Goal: Information Seeking & Learning: Learn about a topic

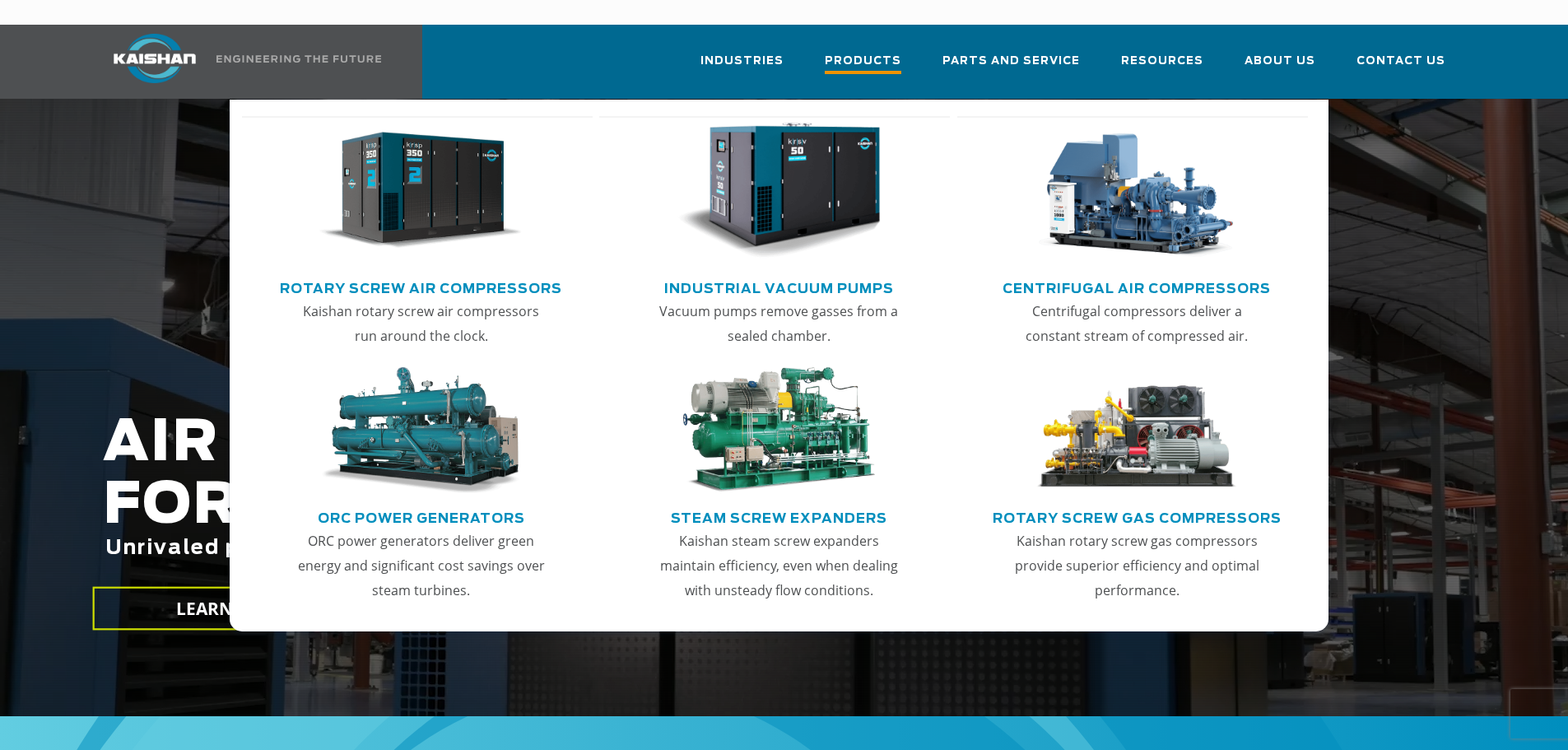
click at [857, 52] on span "Products" at bounding box center [863, 62] width 77 height 22
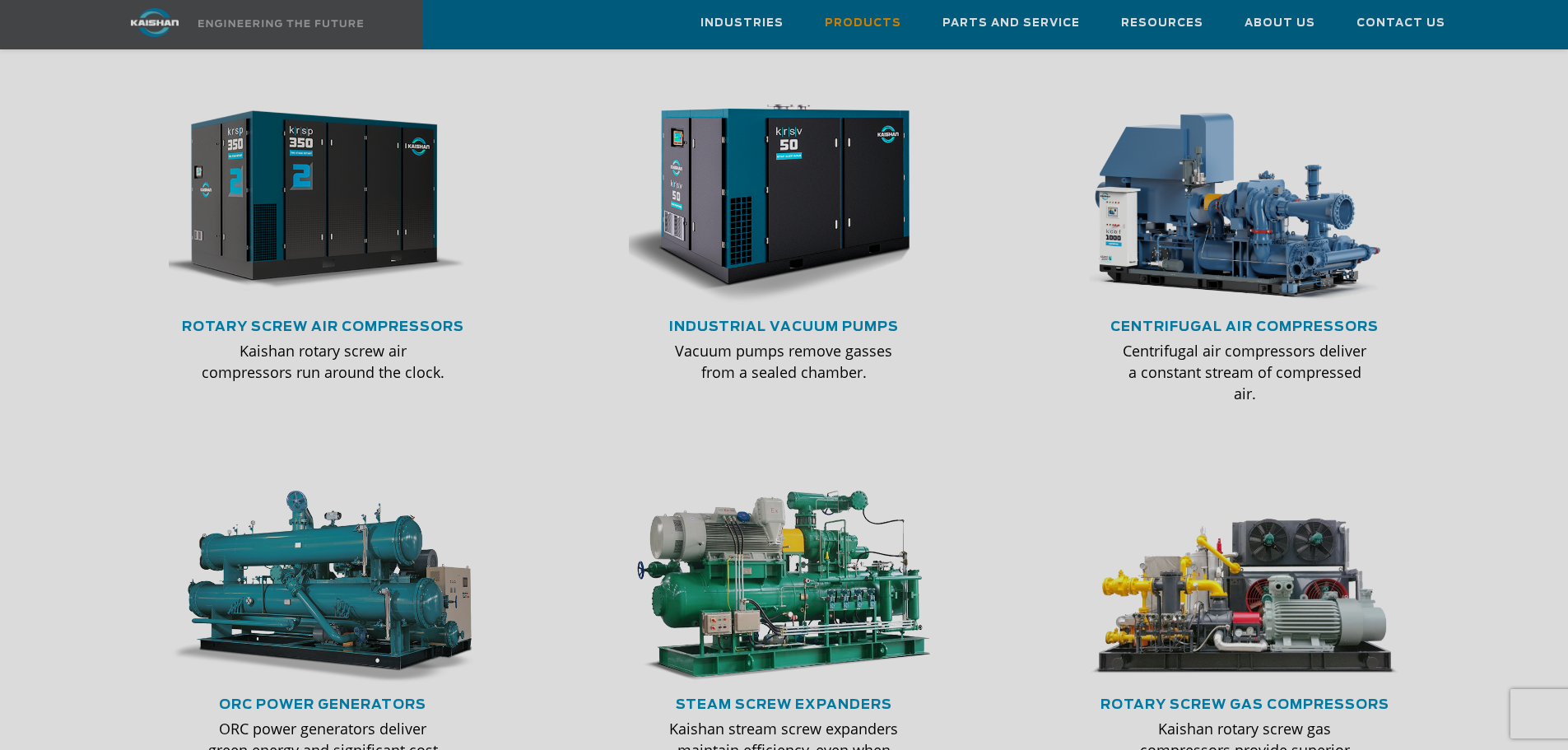
scroll to position [1024, 0]
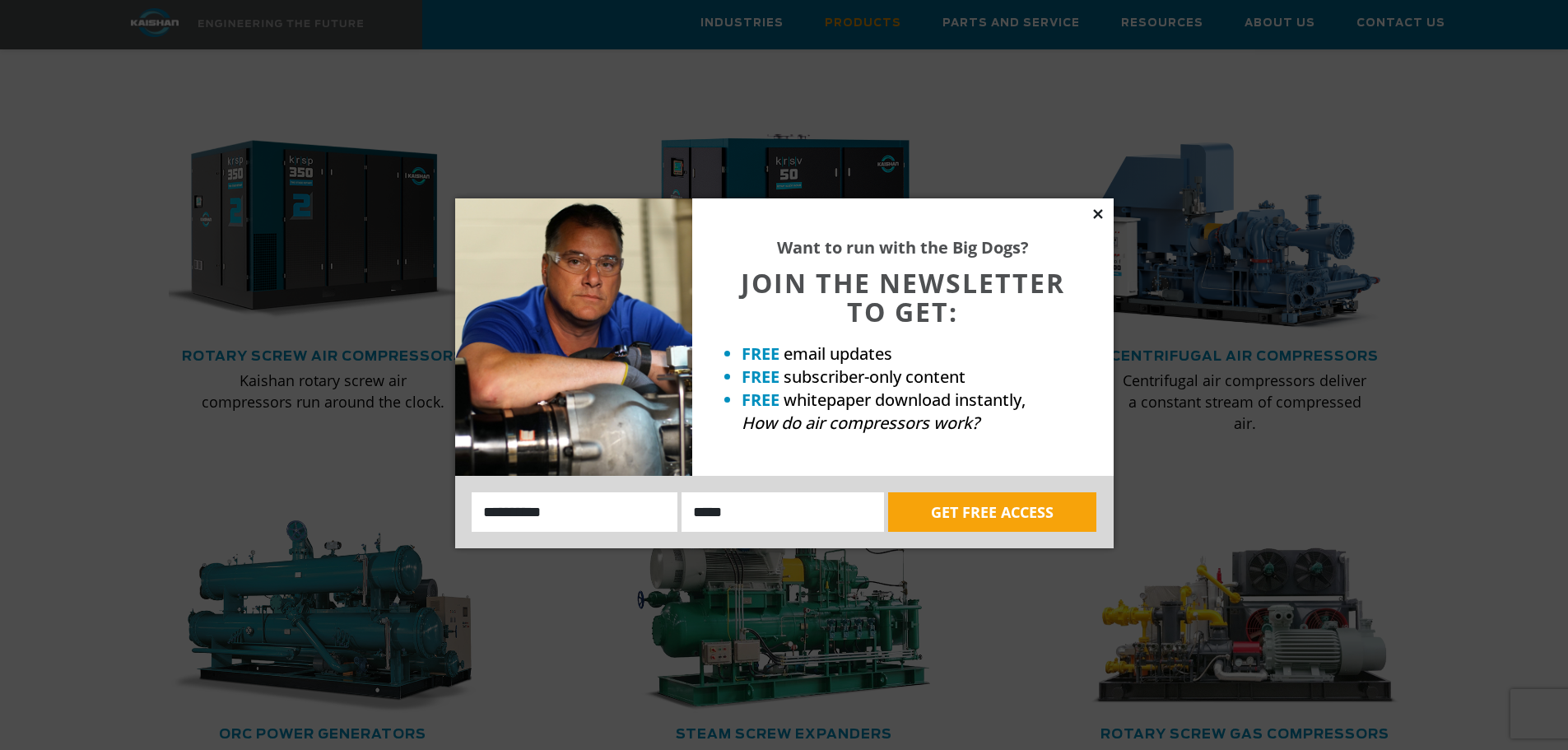
click at [1094, 212] on icon at bounding box center [1098, 214] width 15 height 15
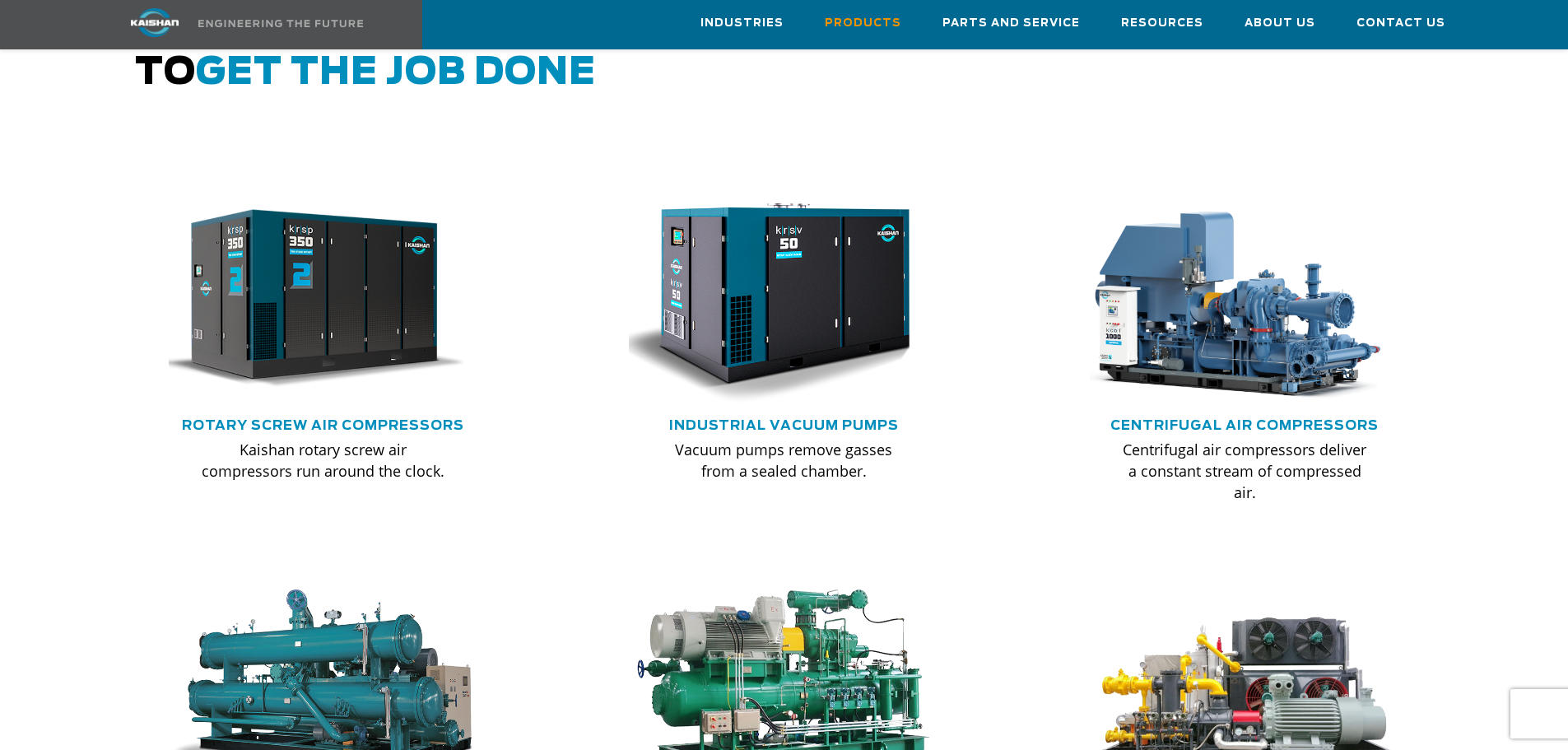
scroll to position [777, 0]
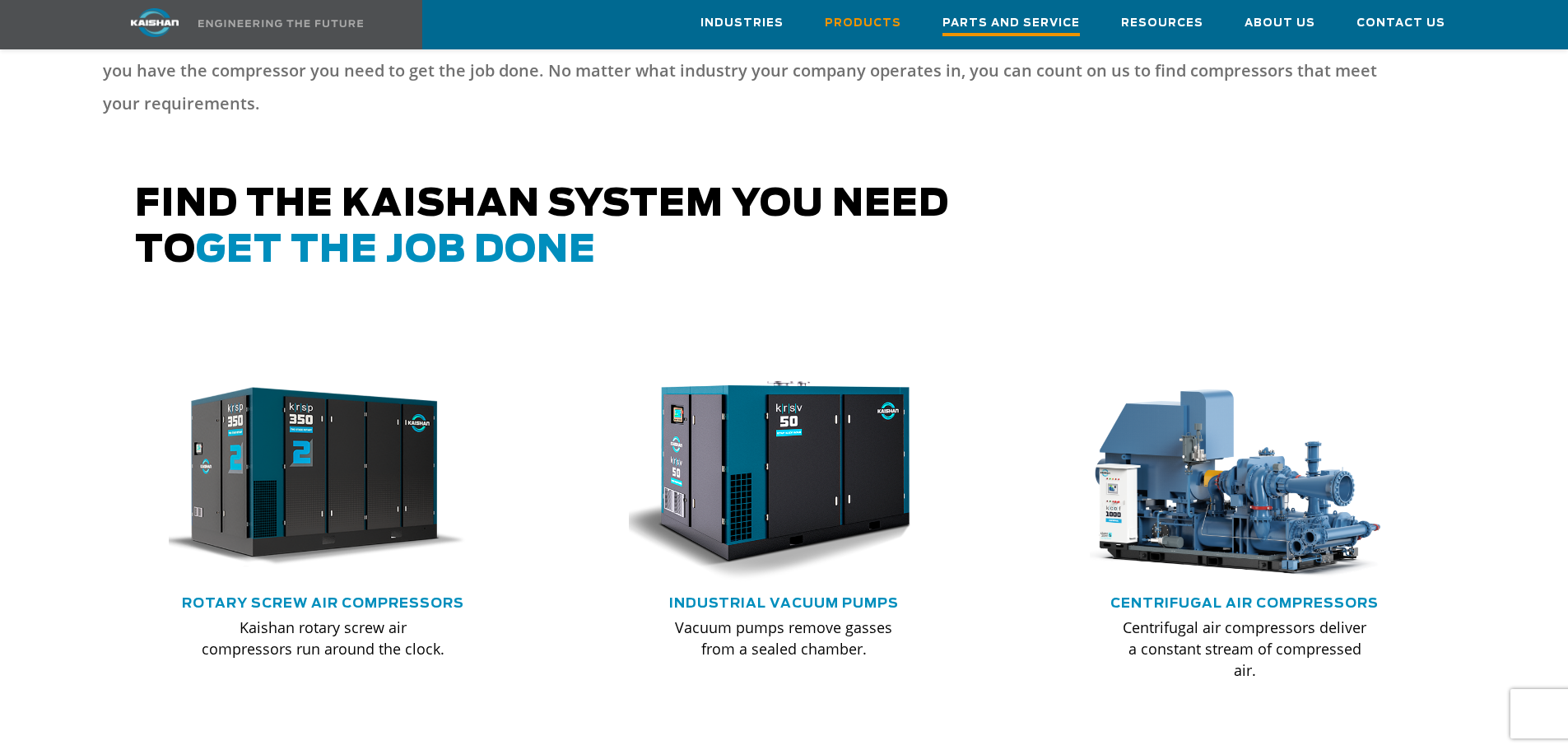
click at [1035, 21] on span "Parts and Service" at bounding box center [1011, 25] width 137 height 22
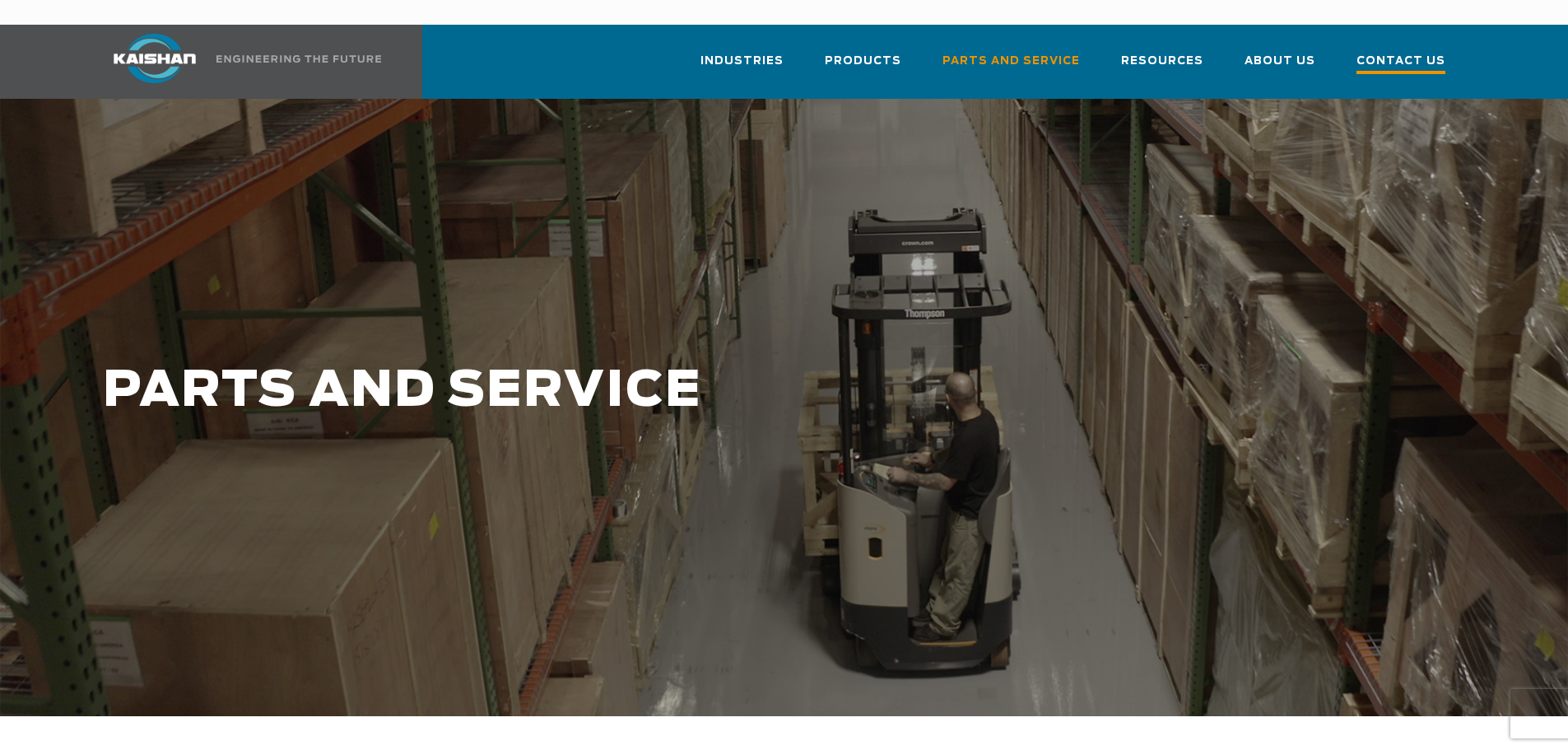
click at [1370, 52] on span "Contact Us" at bounding box center [1401, 62] width 89 height 22
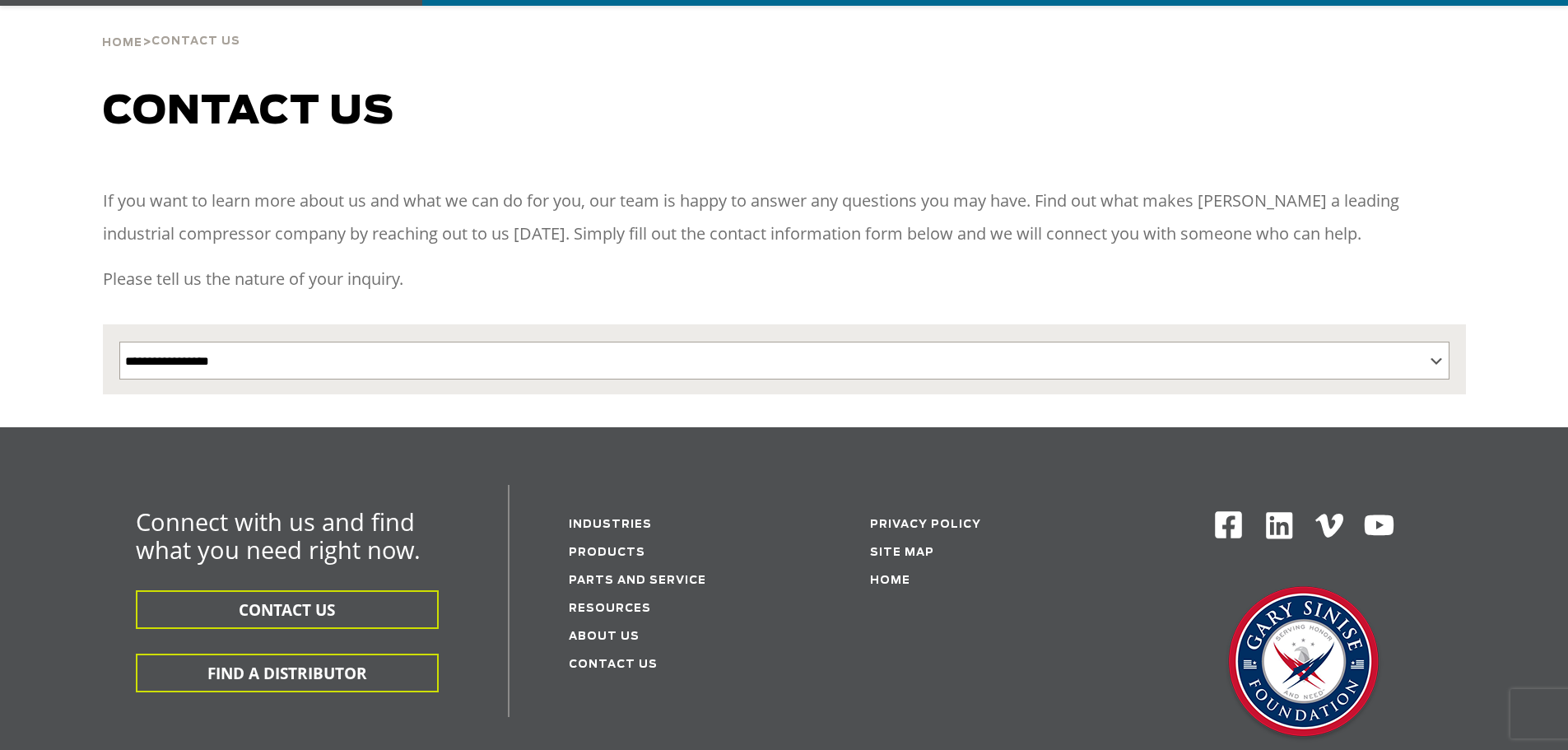
scroll to position [247, 0]
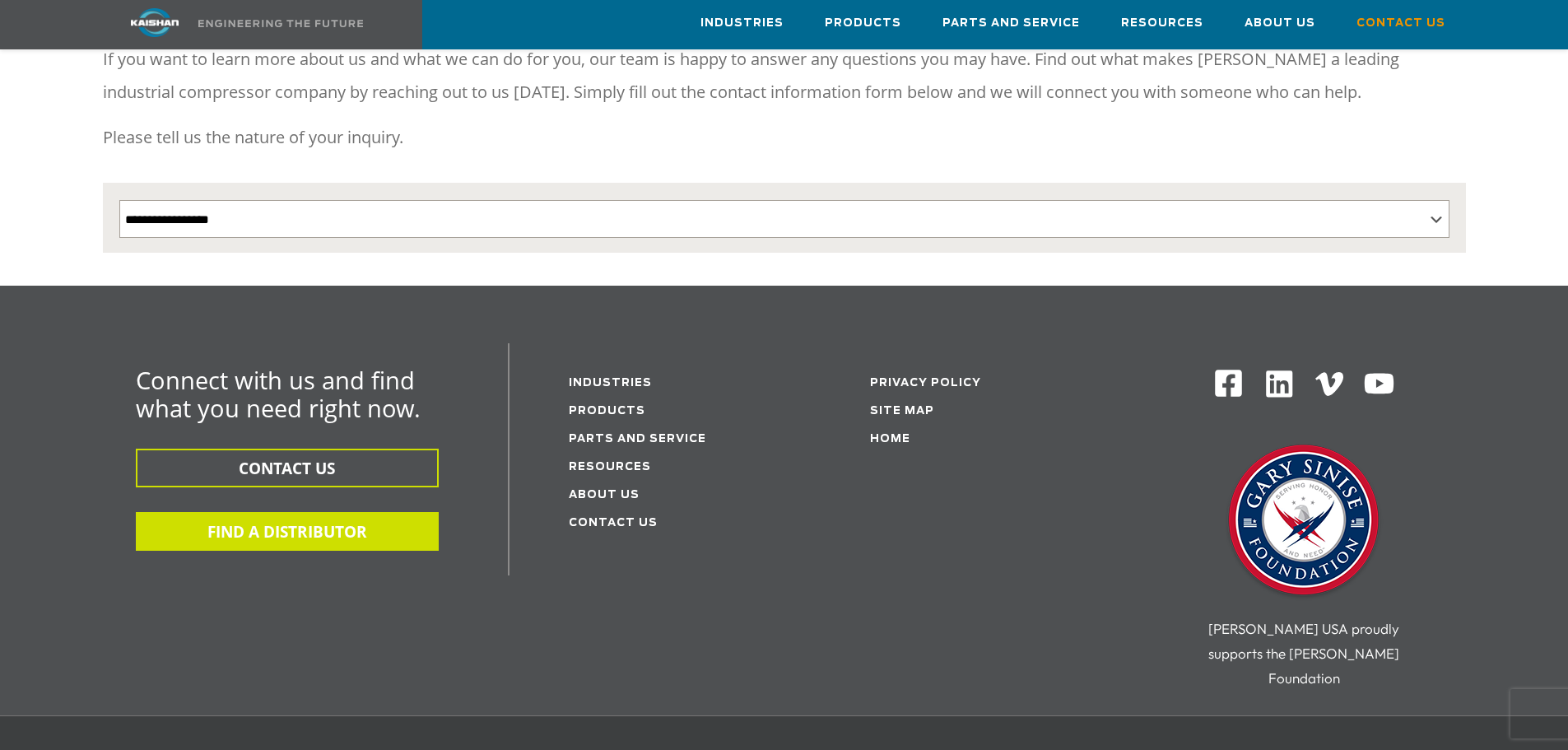
click at [227, 511] on button "FIND A DISTRIBUTOR" at bounding box center [287, 530] width 303 height 39
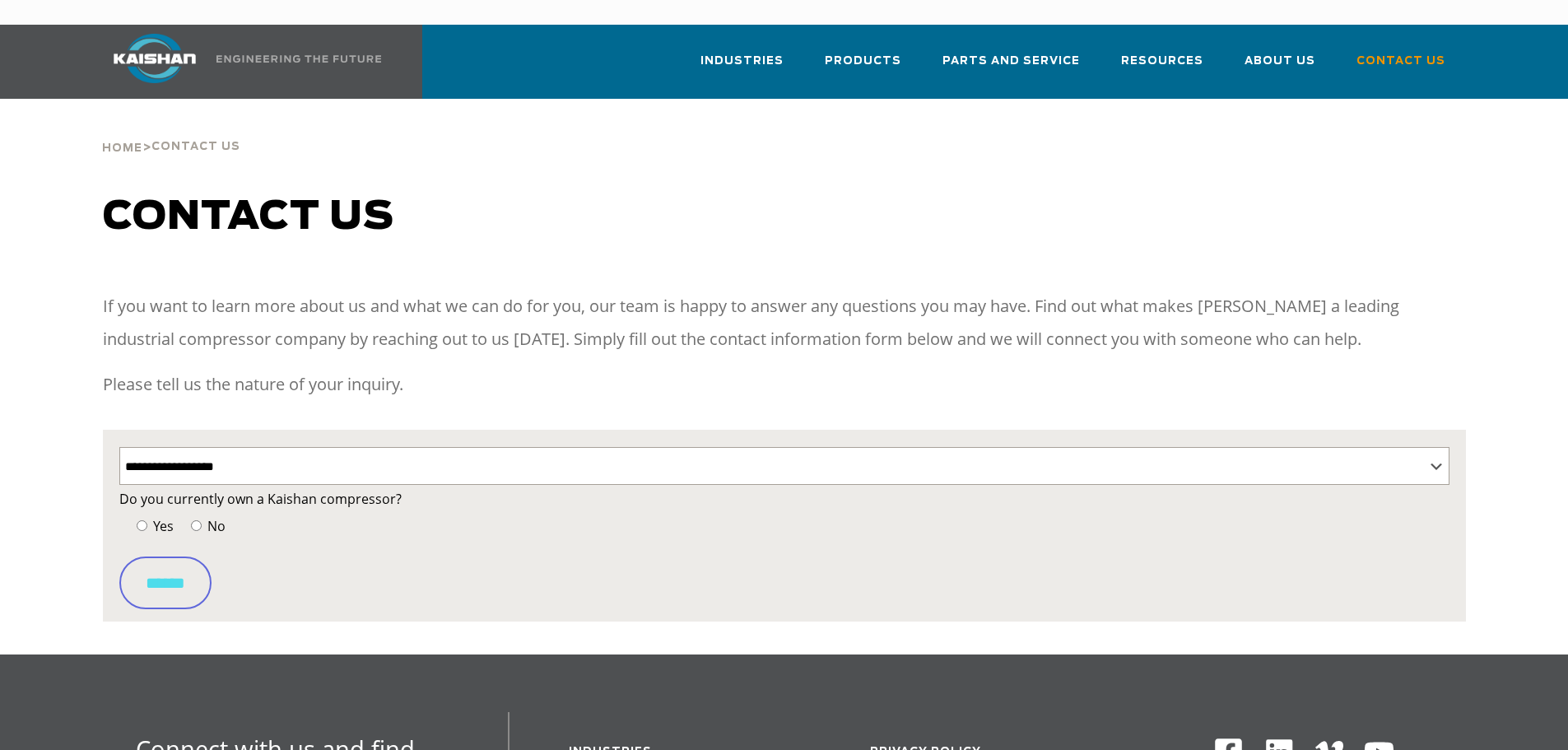
select select "**********"
click at [1453, 443] on div "**********" at bounding box center [784, 526] width 1363 height 191
click at [1443, 447] on select "**********" at bounding box center [784, 466] width 1330 height 38
click at [119, 447] on select "**********" at bounding box center [784, 466] width 1330 height 38
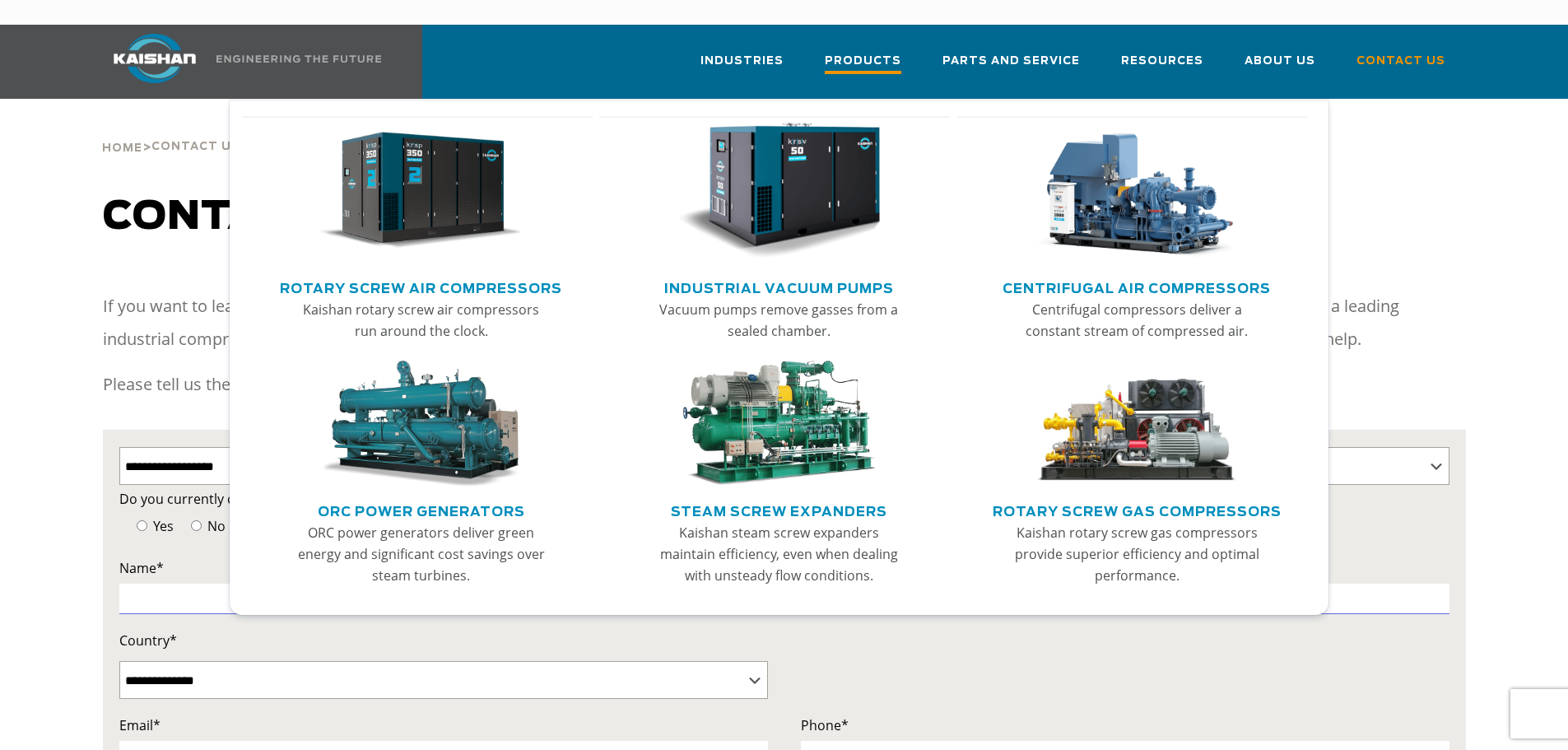
click at [876, 52] on span "Products" at bounding box center [863, 62] width 77 height 22
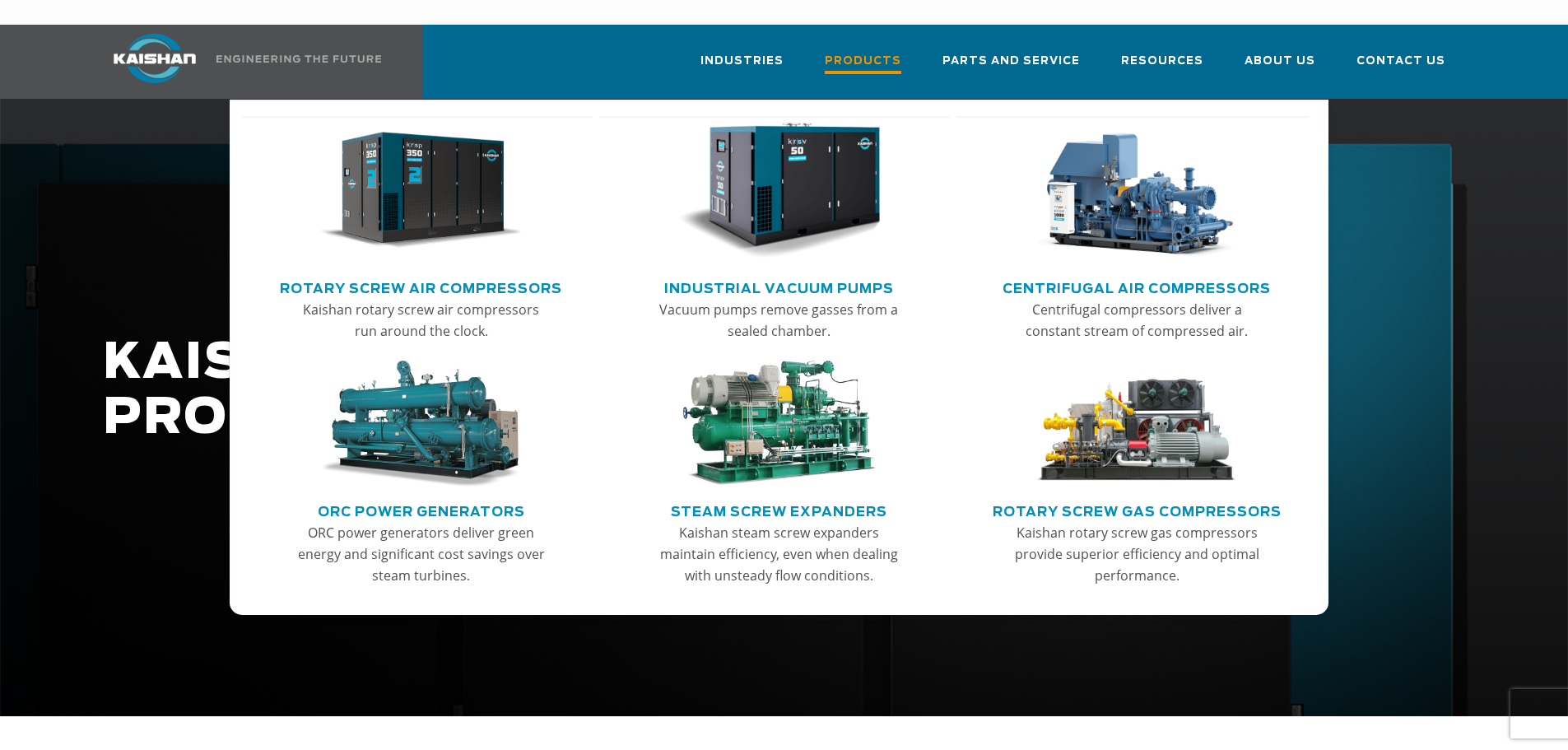
click at [864, 52] on span "Products" at bounding box center [863, 62] width 77 height 22
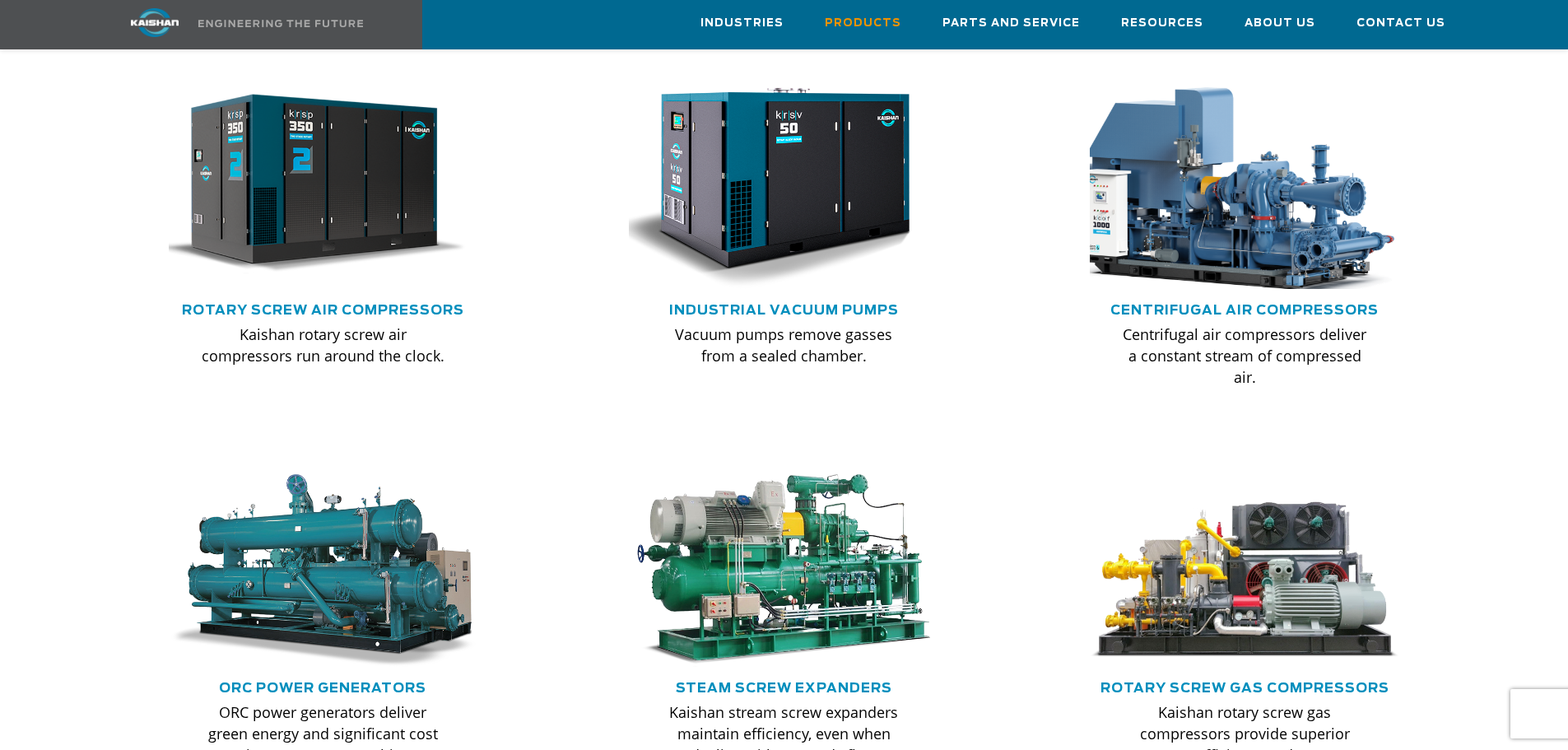
scroll to position [1152, 0]
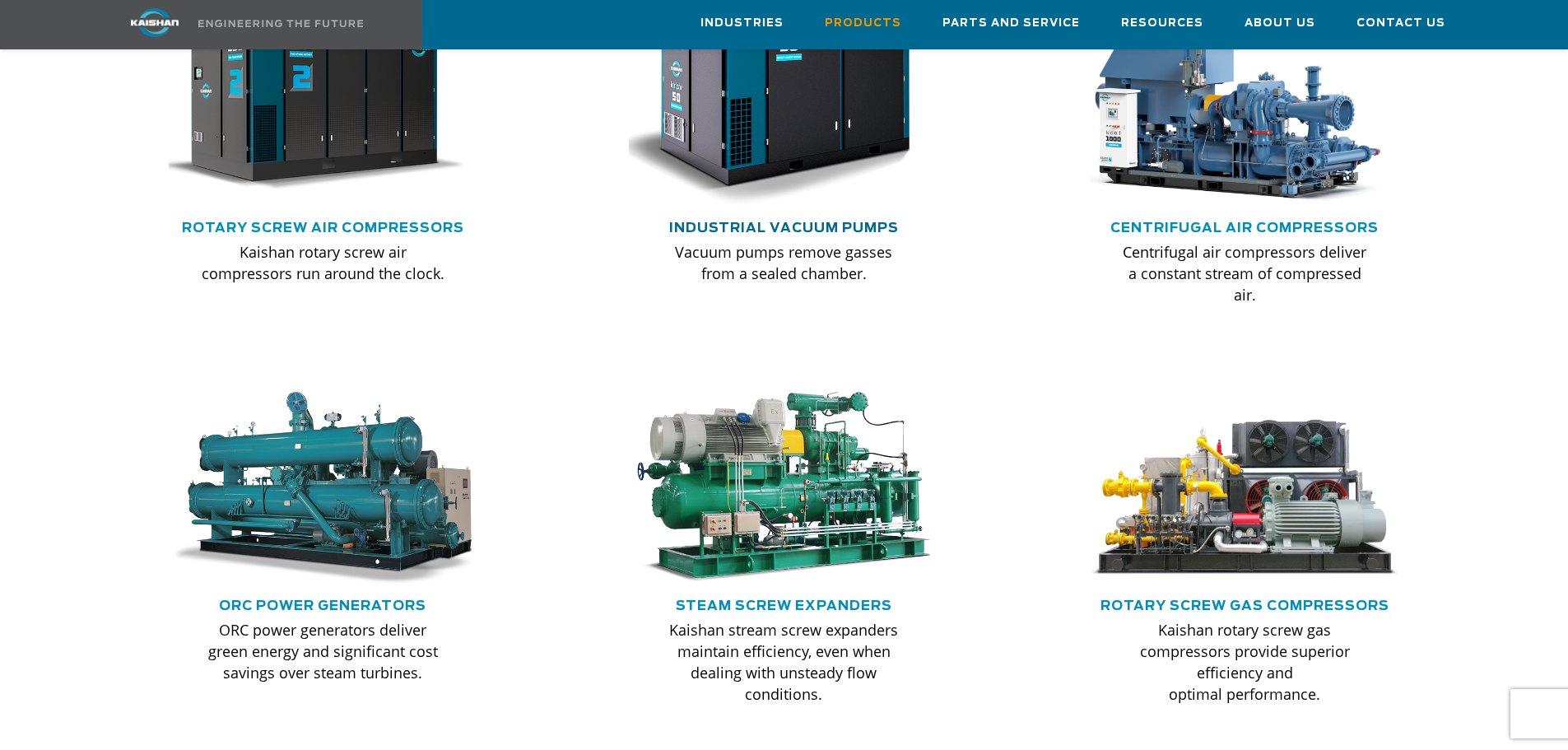
click at [870, 222] on link "Industrial Vacuum Pumps" at bounding box center [784, 228] width 229 height 13
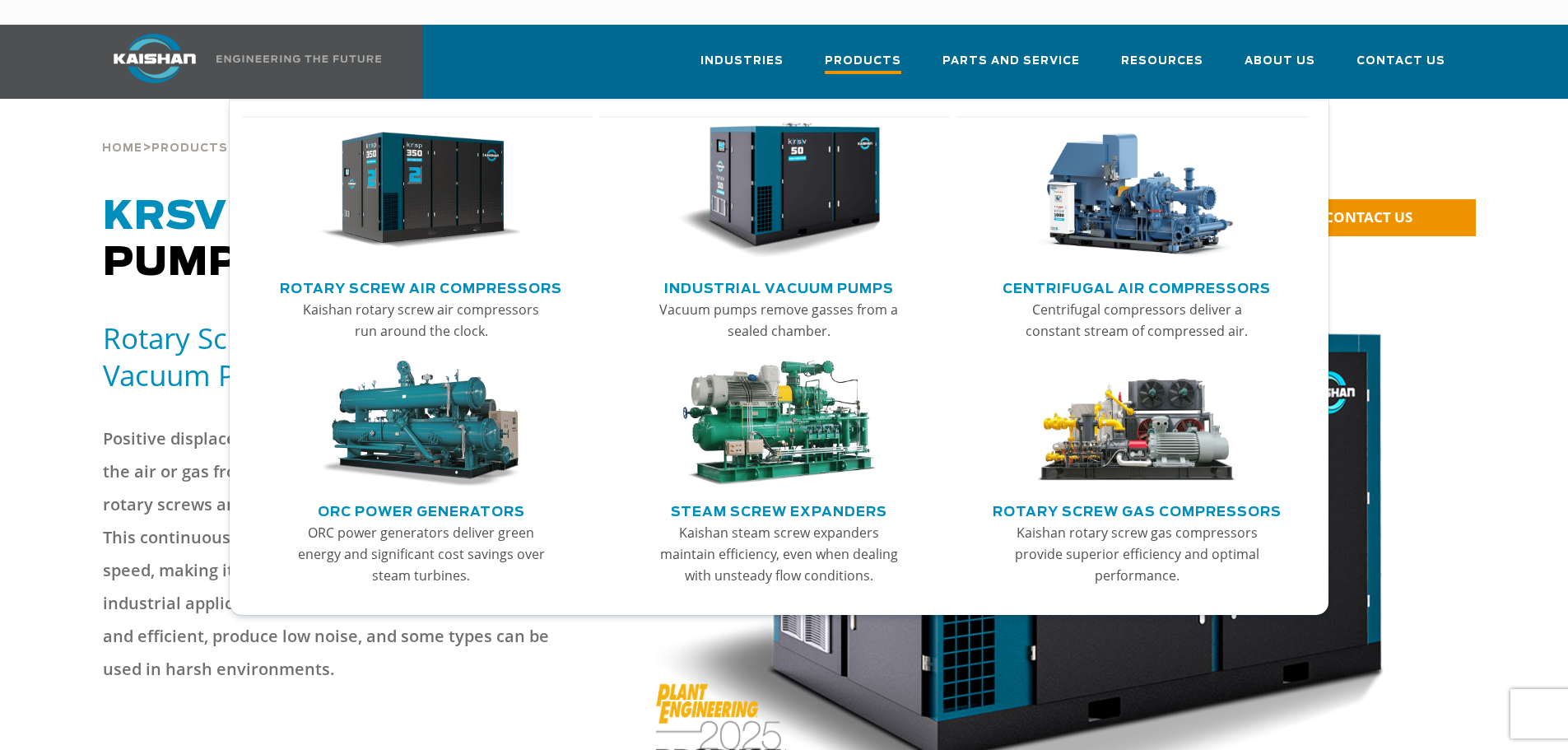
click at [859, 52] on span "Products" at bounding box center [863, 62] width 77 height 22
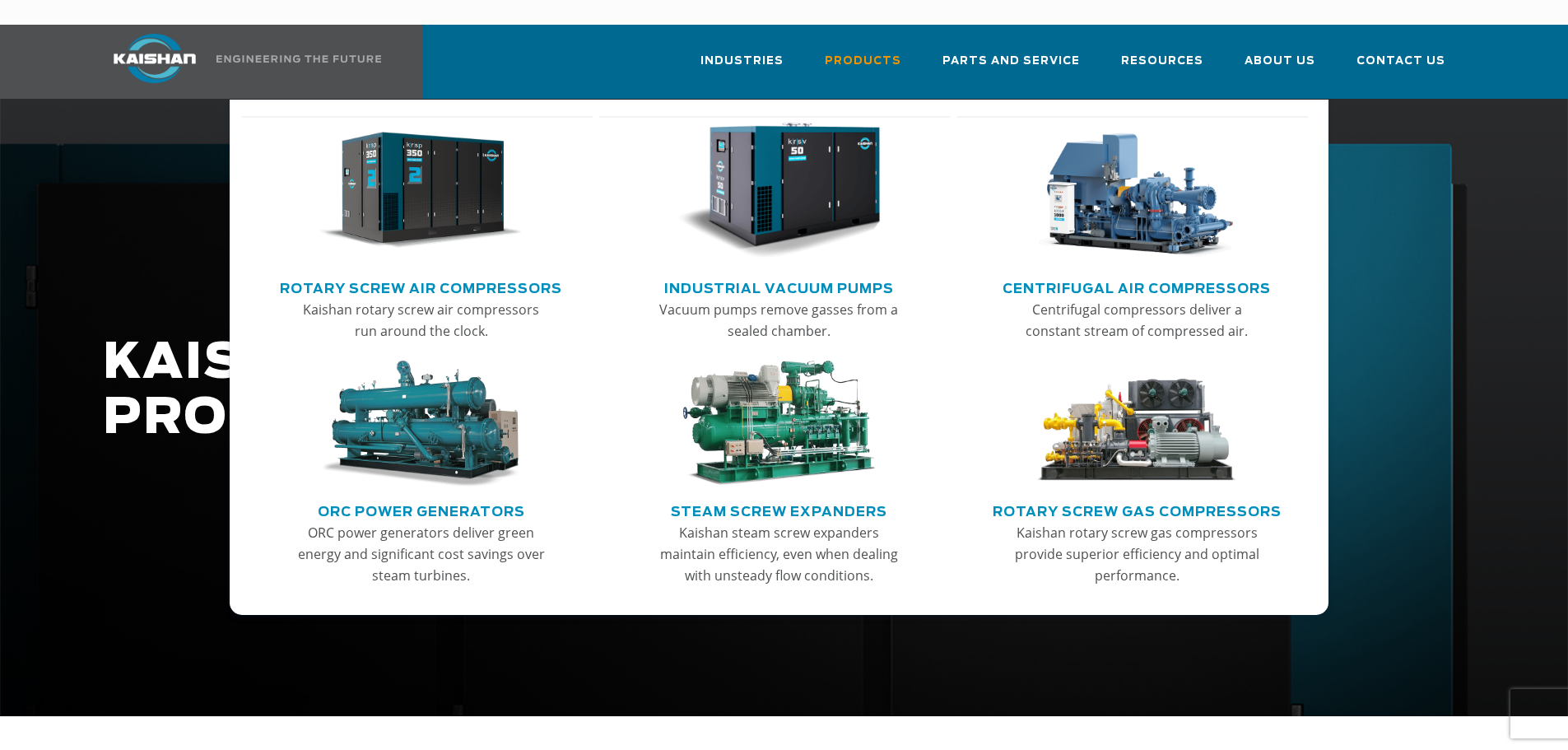
click at [424, 274] on link "Rotary Screw Air Compressors" at bounding box center [421, 286] width 282 height 25
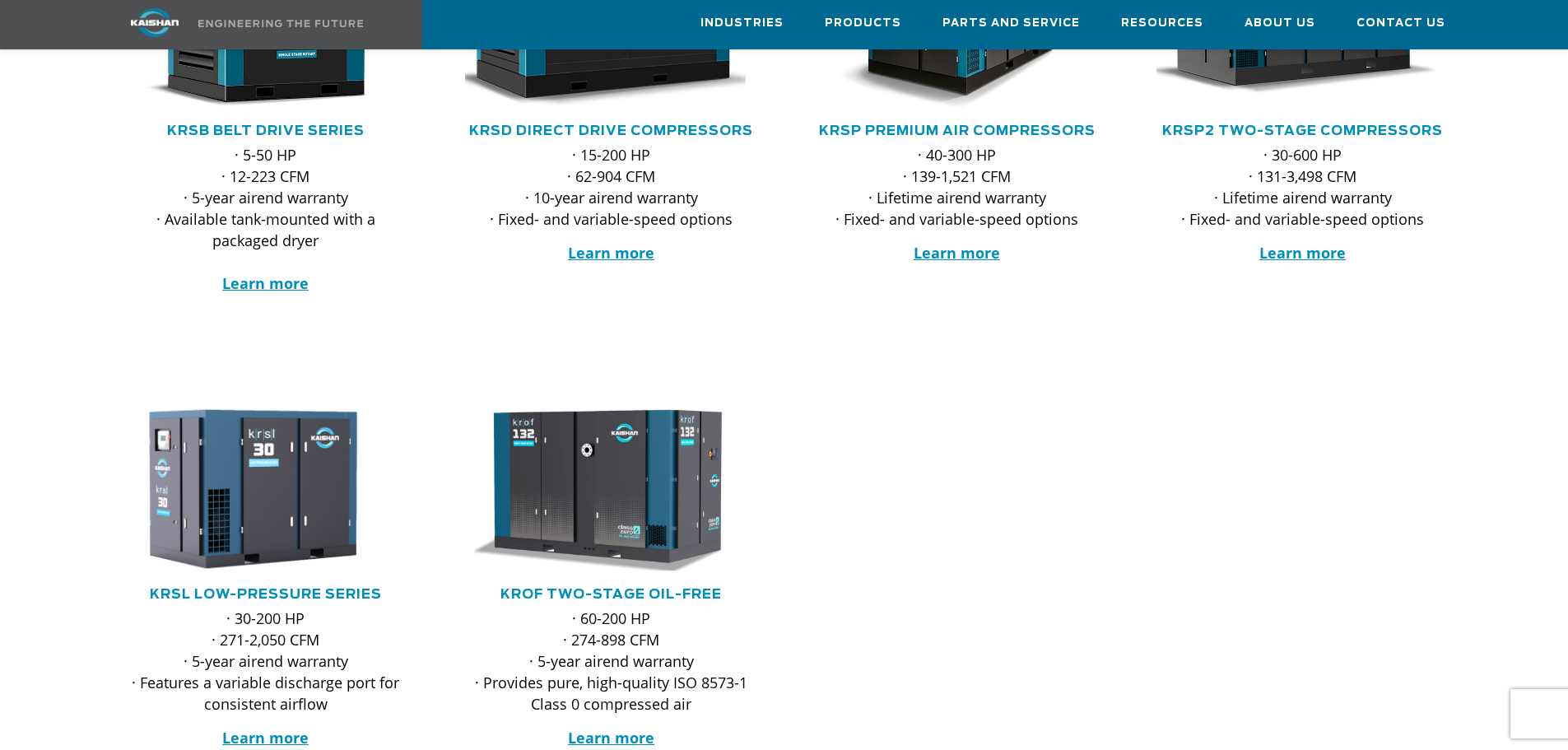
scroll to position [247, 0]
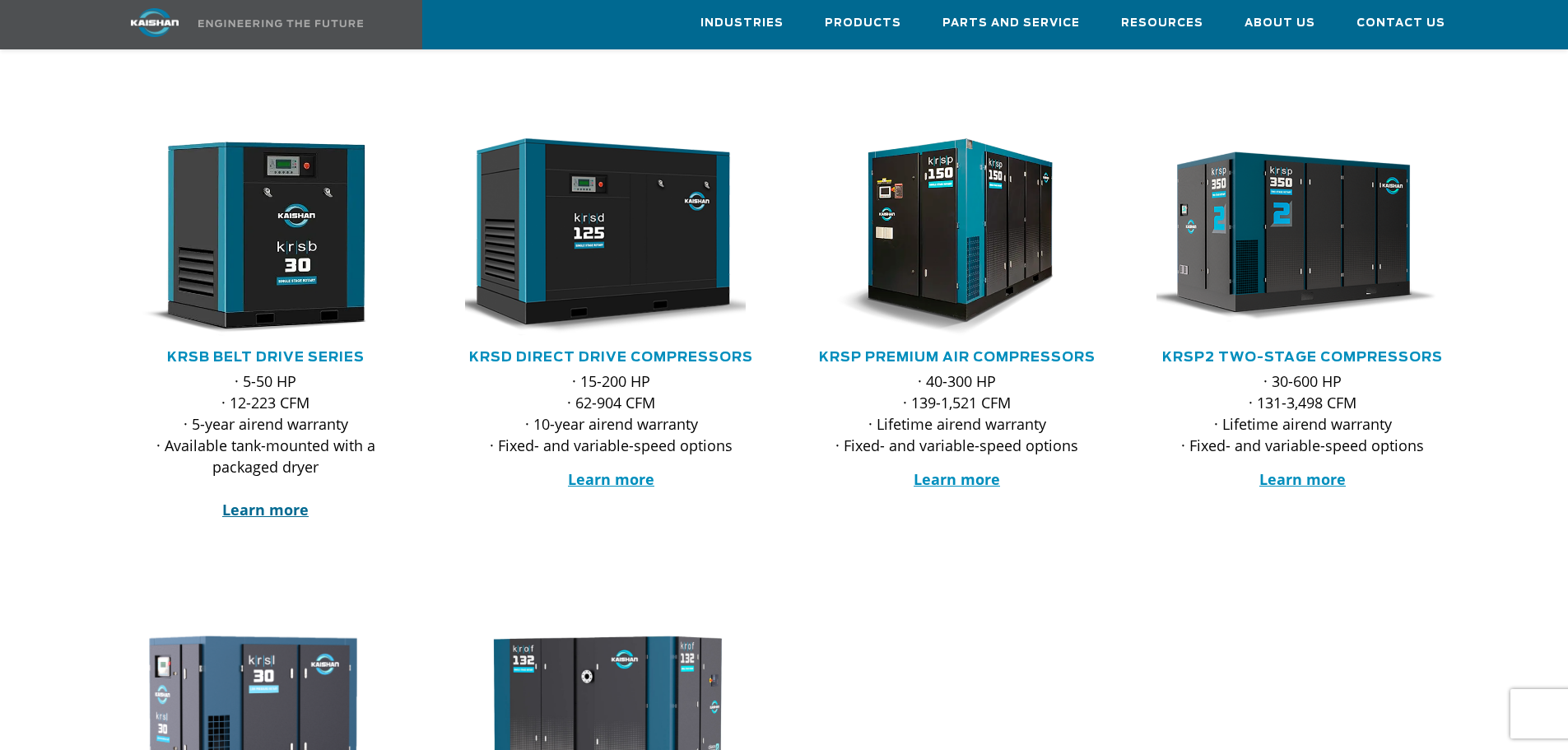
click at [255, 499] on strong "Learn more" at bounding box center [265, 509] width 86 height 20
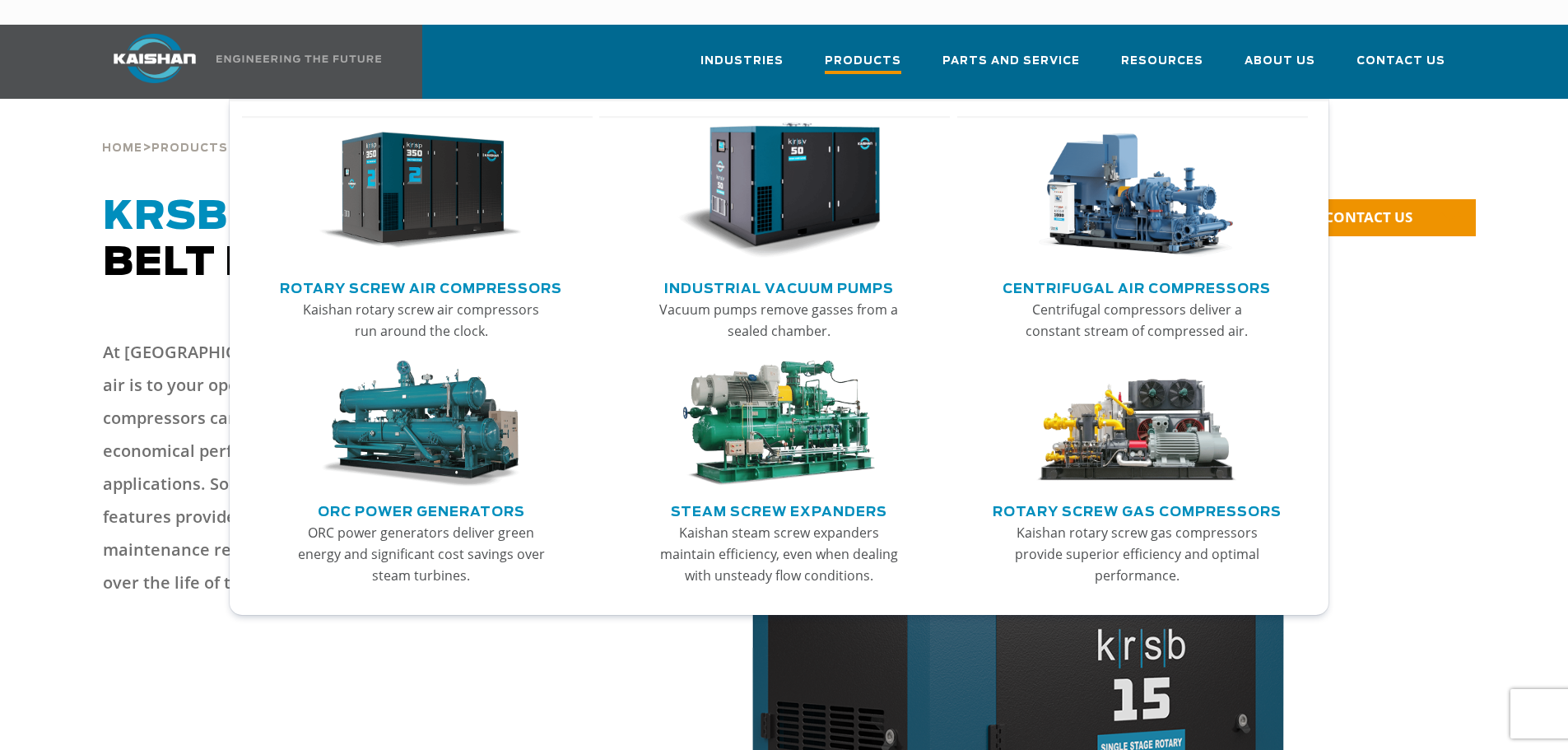
click at [888, 52] on span "Products" at bounding box center [863, 62] width 77 height 22
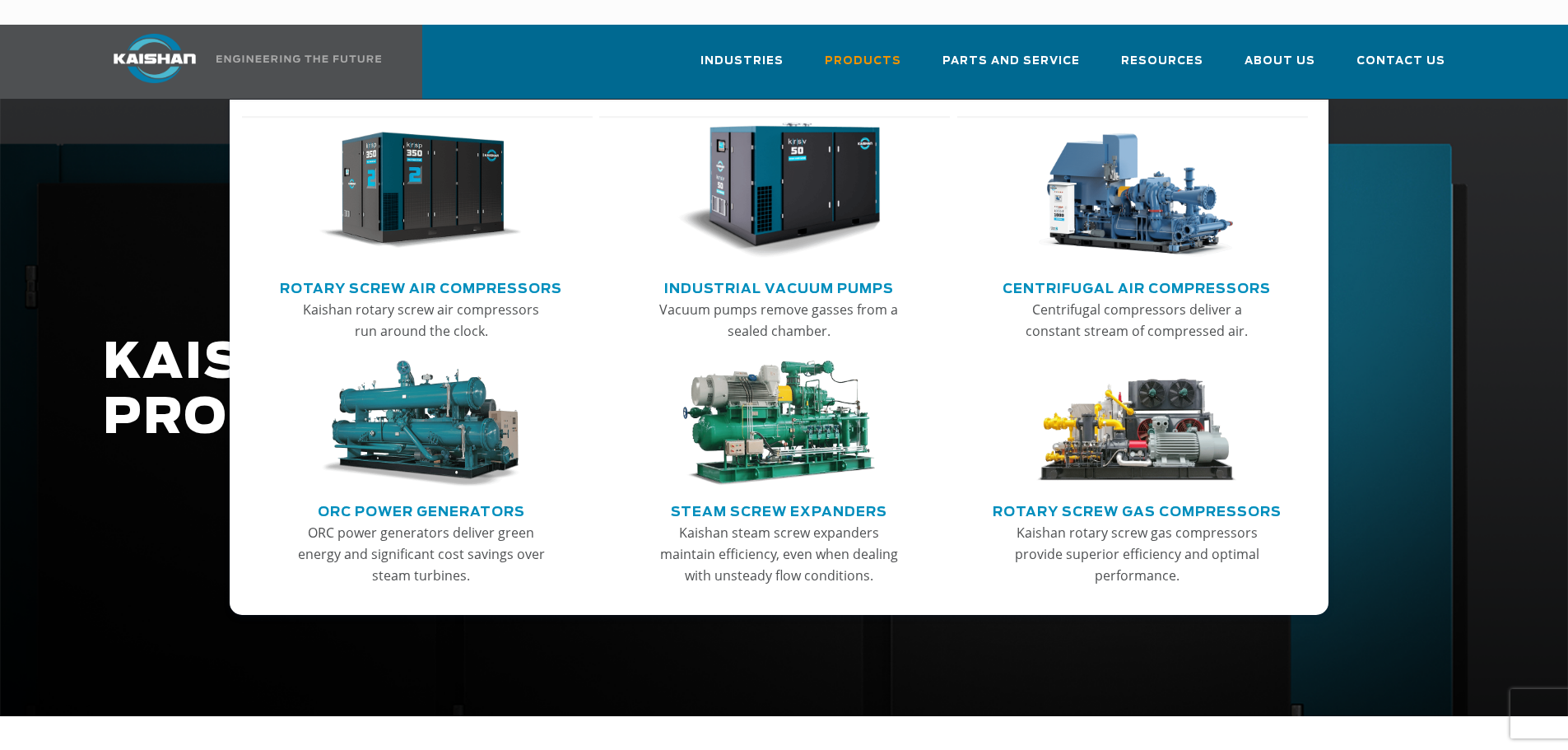
click at [429, 274] on link "Rotary Screw Air Compressors" at bounding box center [421, 286] width 282 height 25
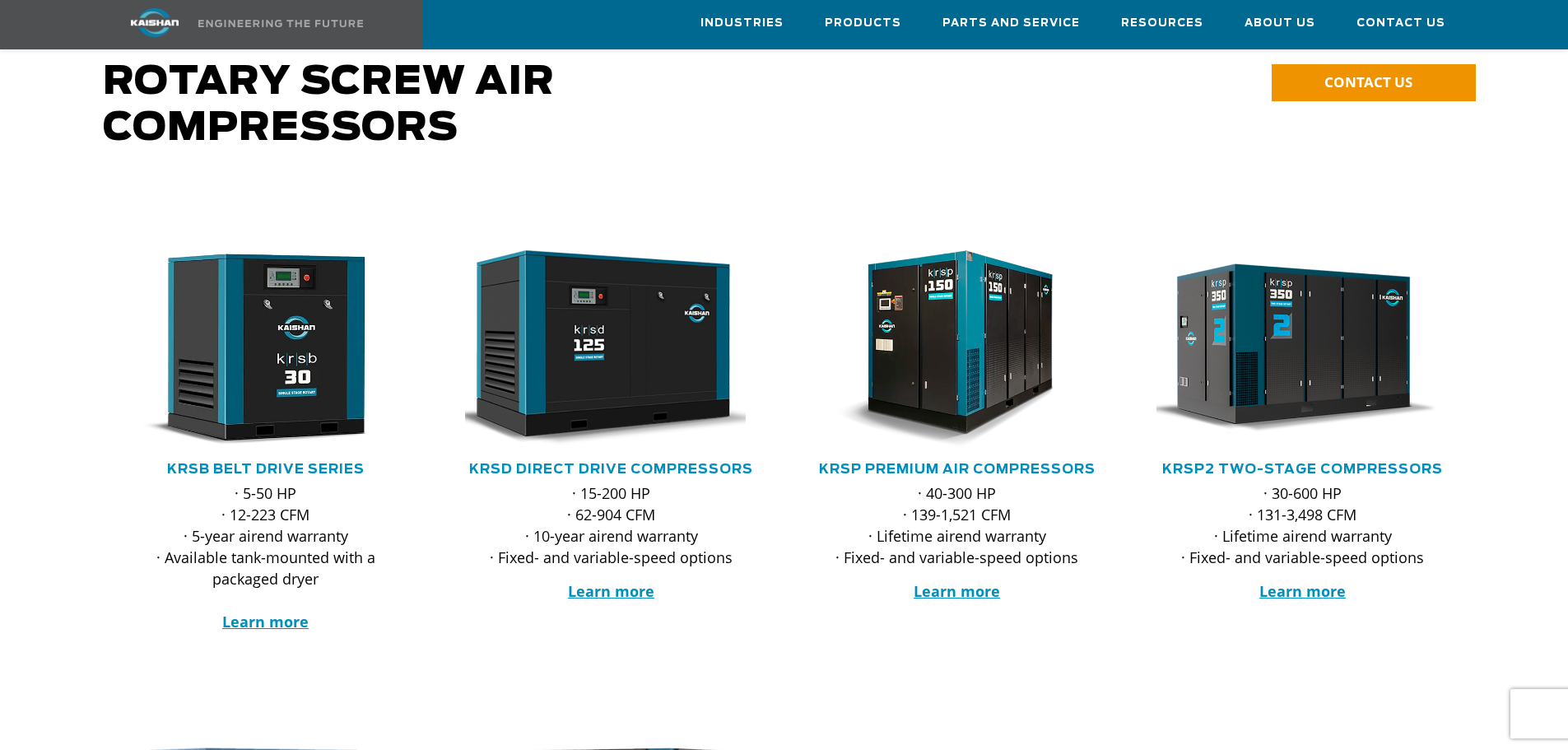
scroll to position [165, 0]
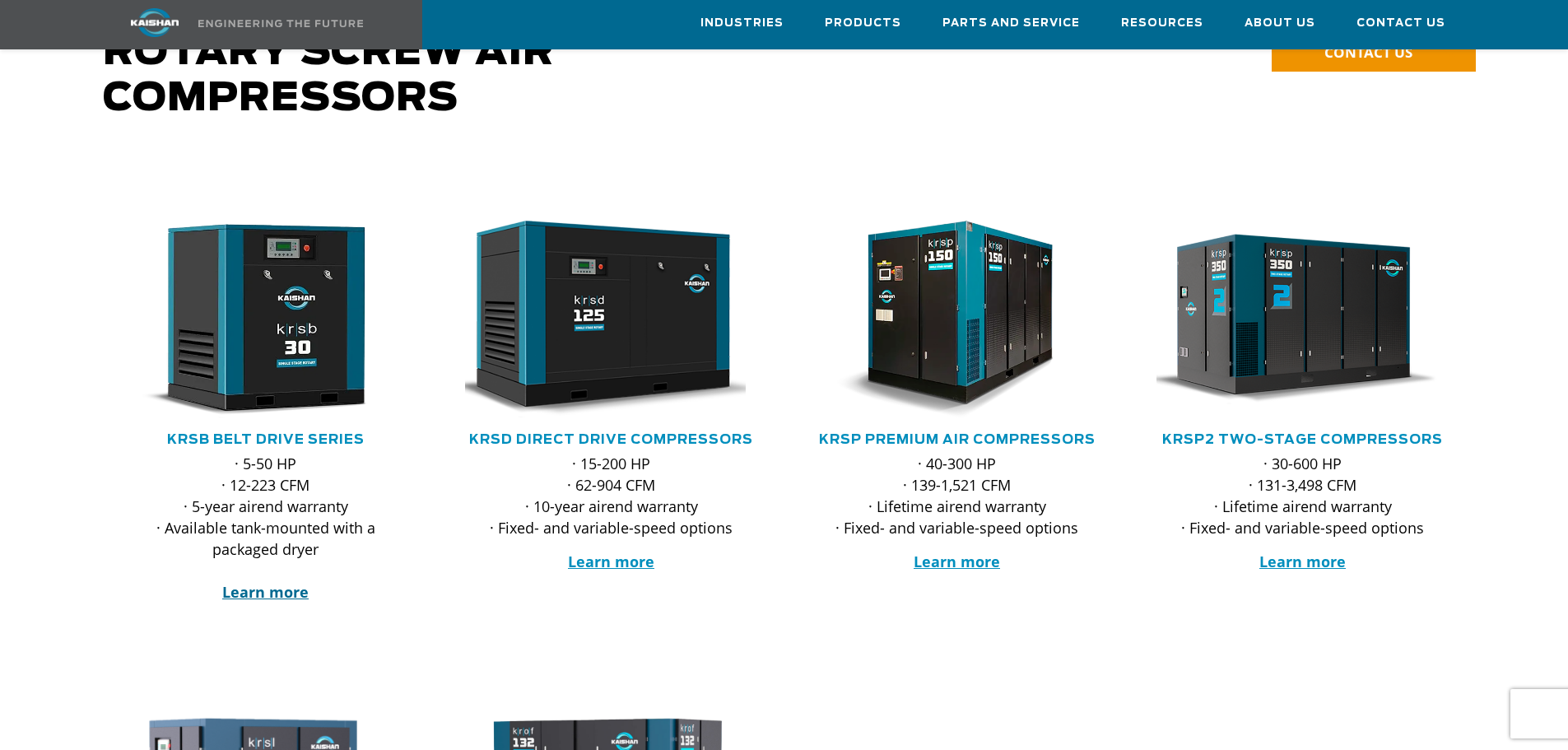
click at [260, 581] on strong "Learn more" at bounding box center [265, 591] width 86 height 20
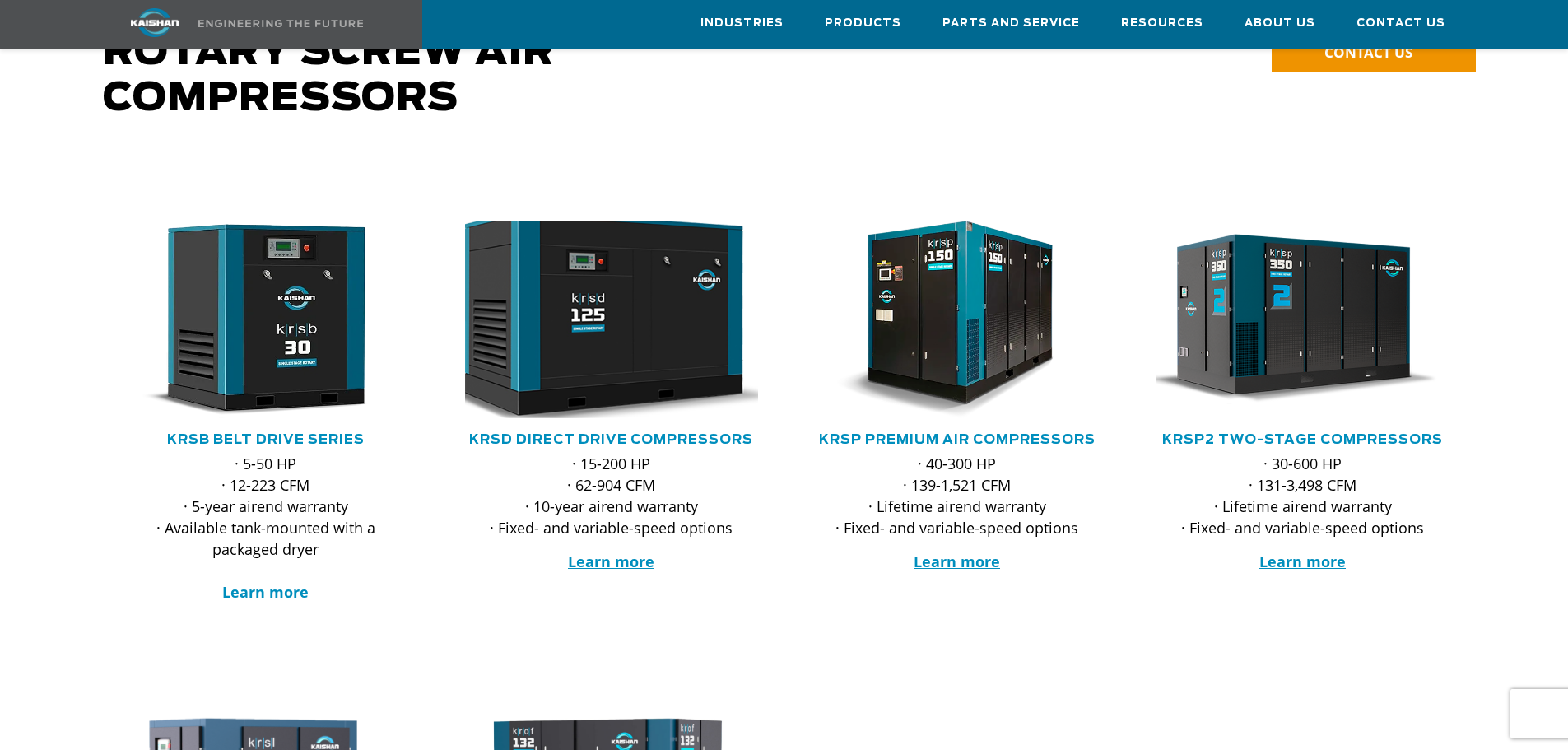
click at [603, 342] on img at bounding box center [599, 318] width 323 height 217
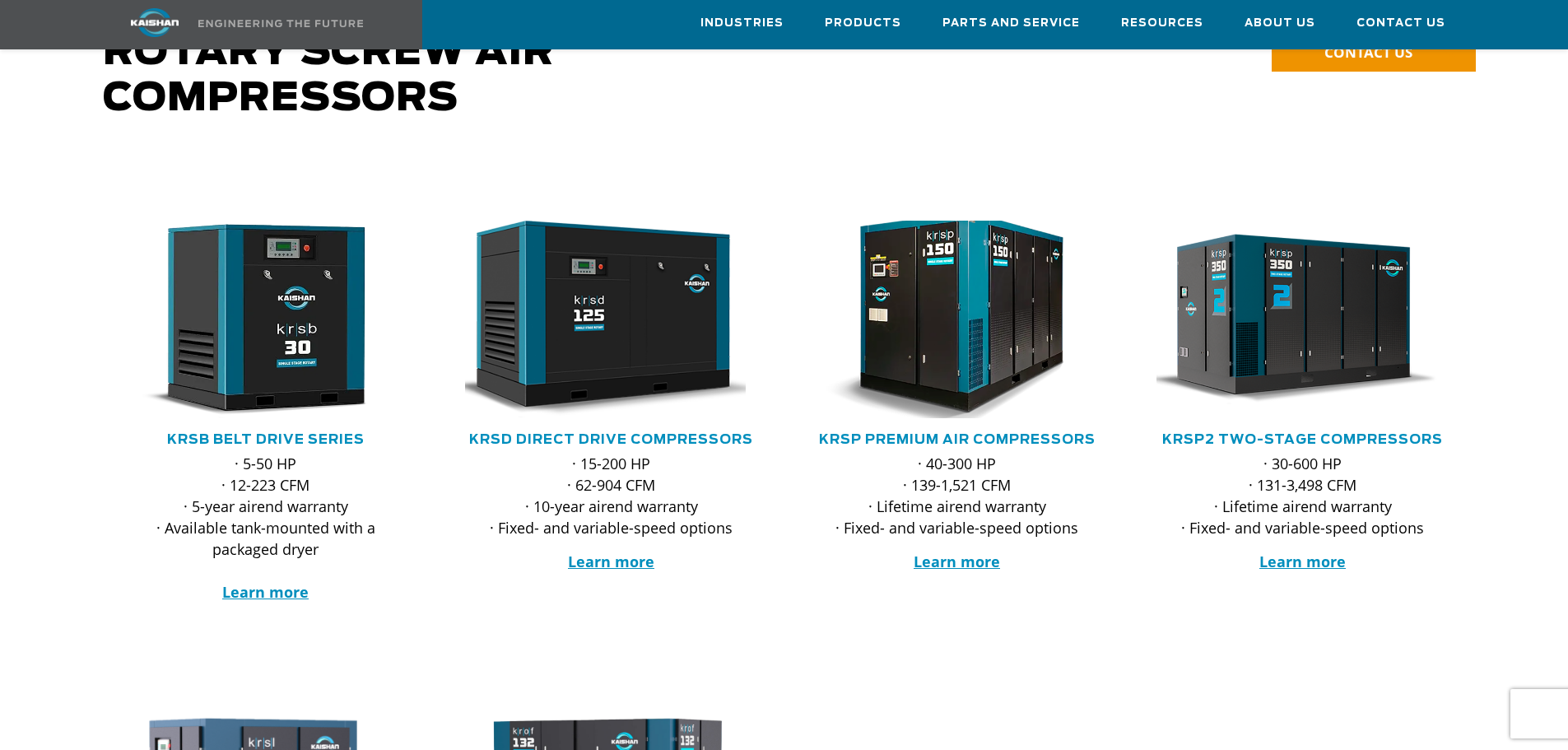
click at [967, 349] on img at bounding box center [945, 318] width 323 height 217
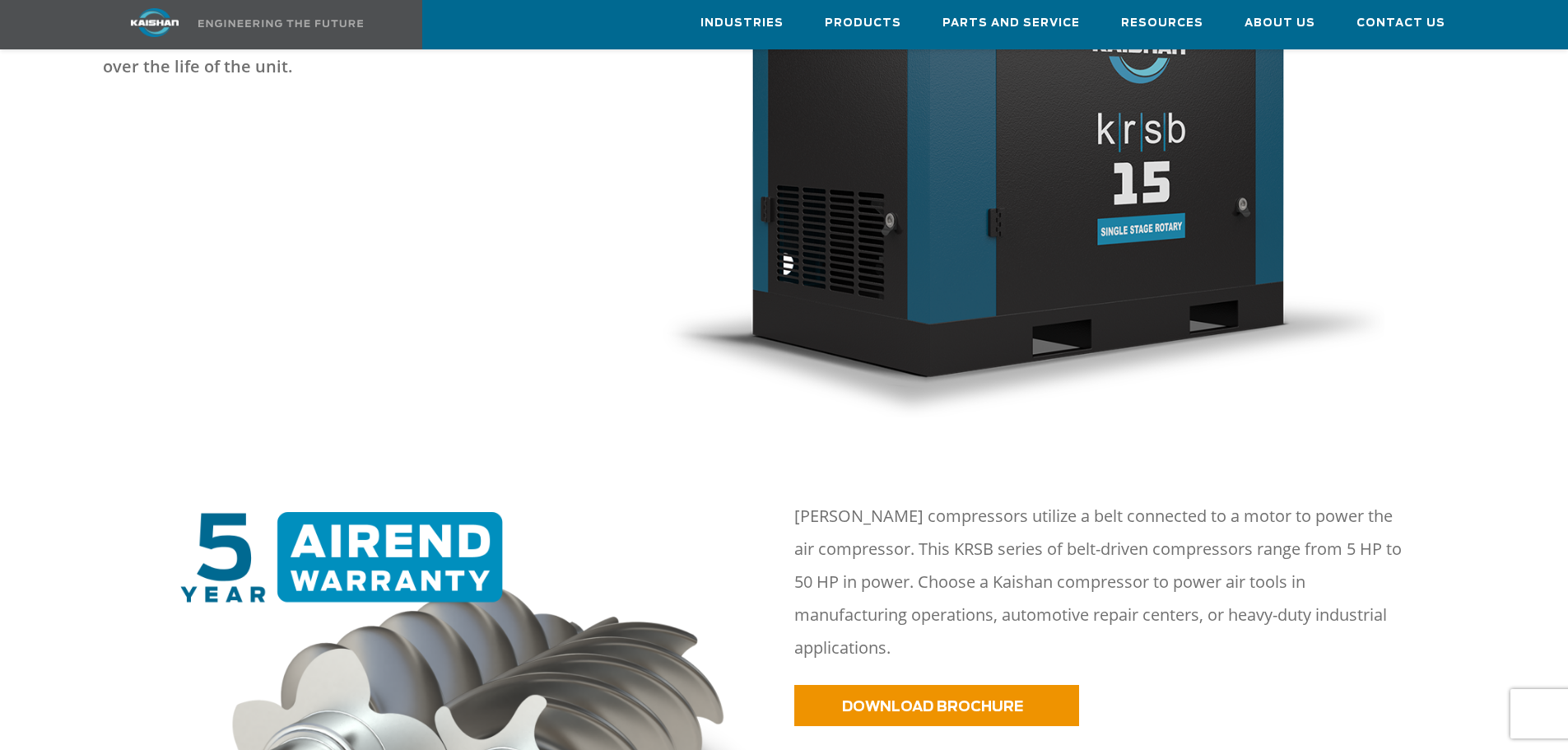
scroll to position [658, 0]
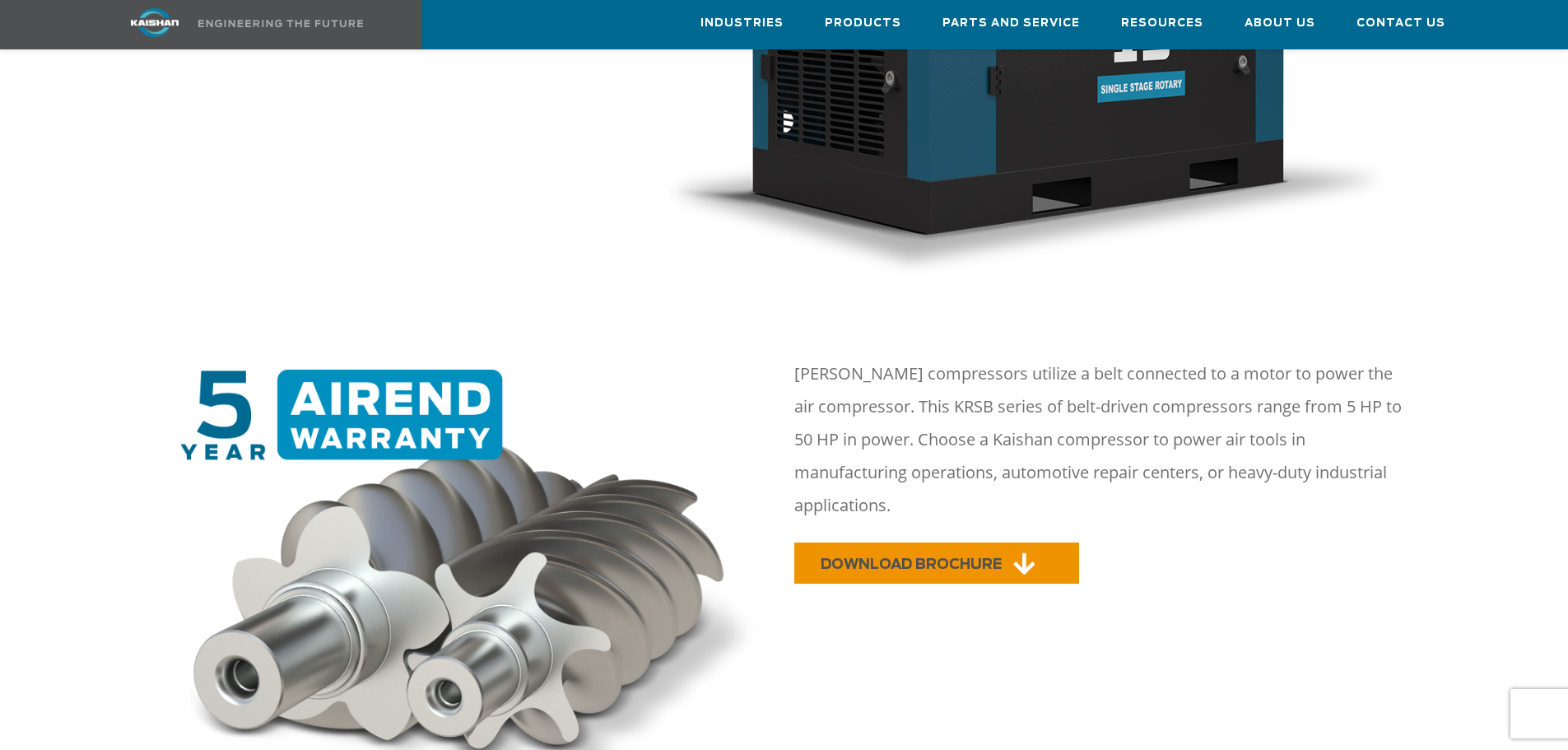
click at [910, 557] on span "DOWNLOAD BROCHURE" at bounding box center [910, 563] width 181 height 14
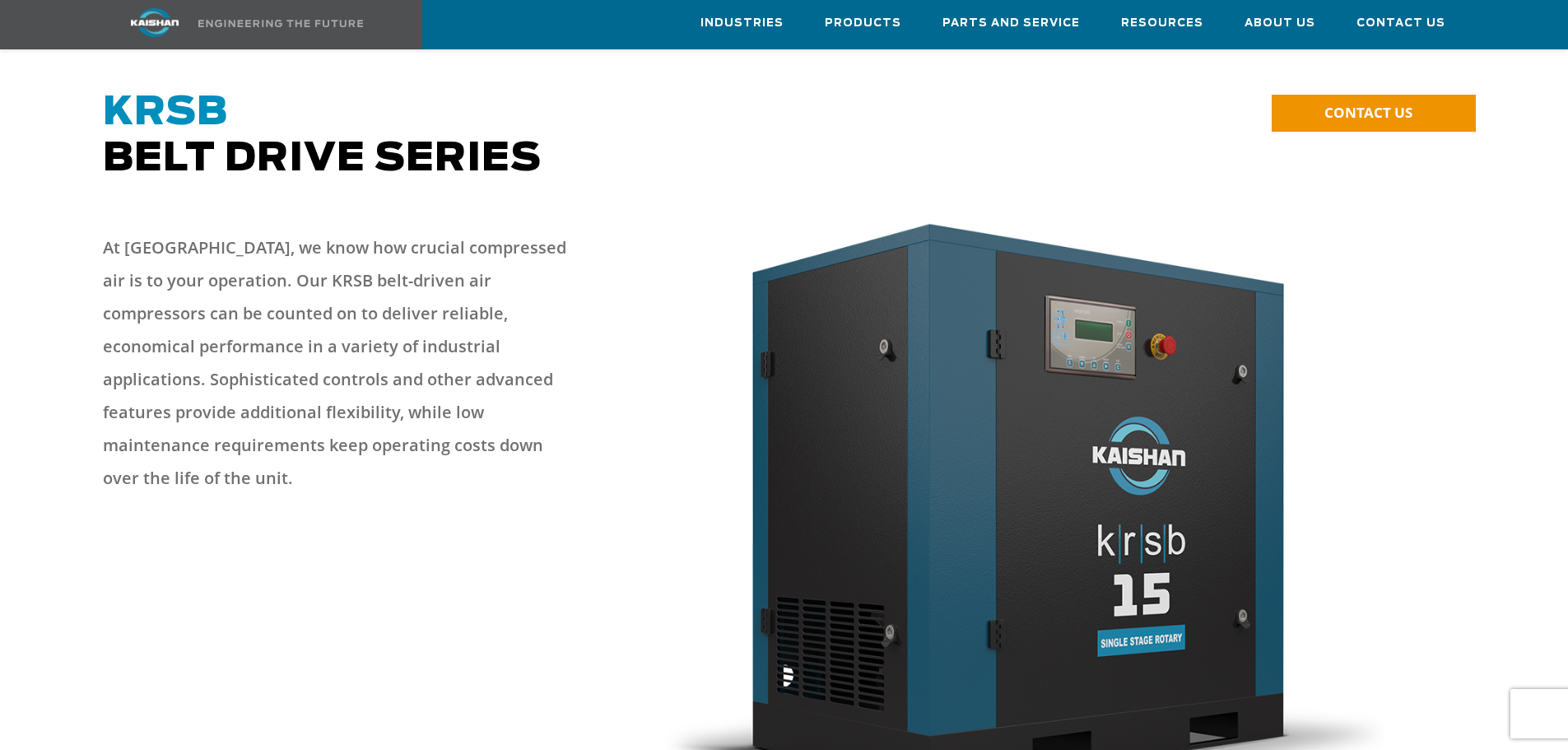
scroll to position [0, 0]
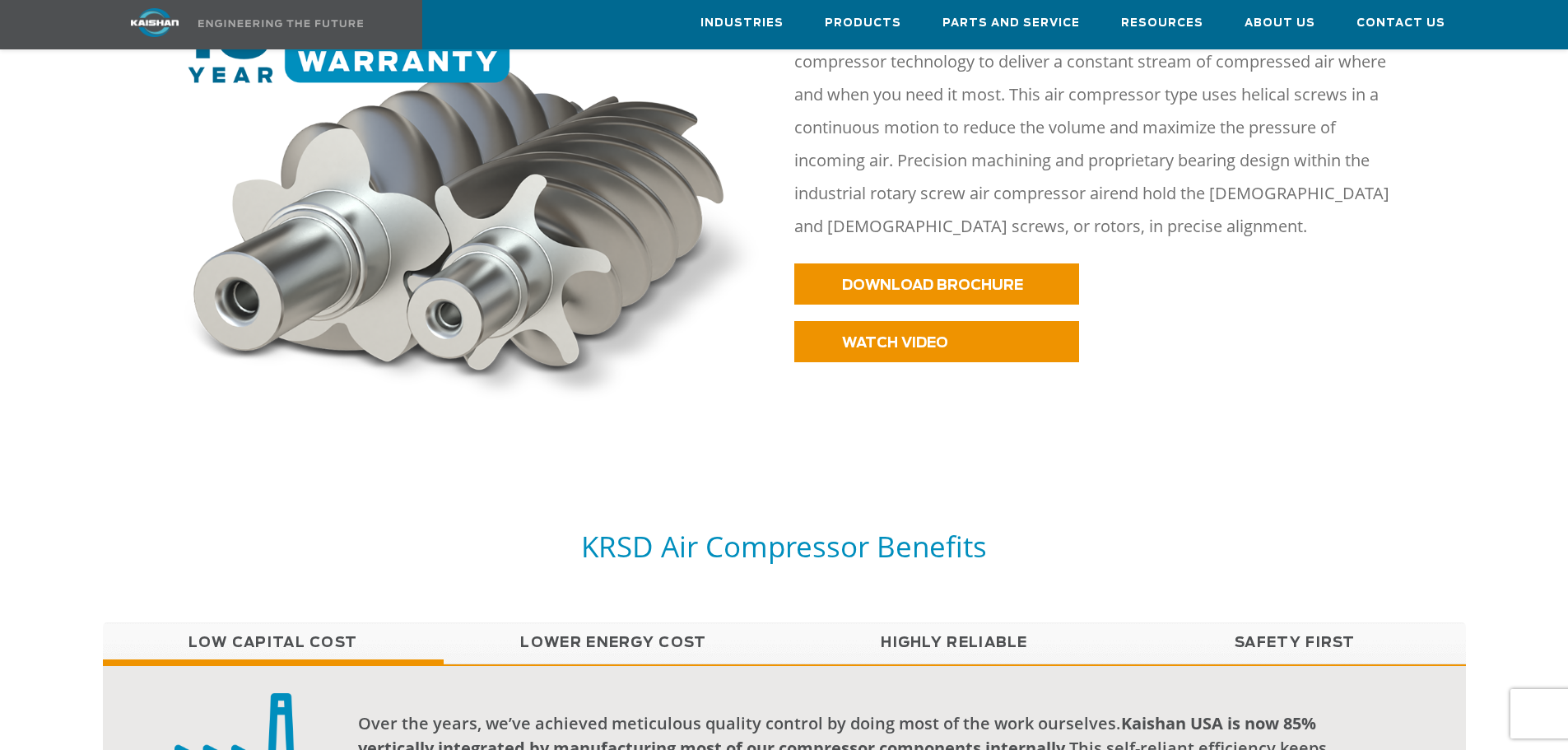
scroll to position [823, 0]
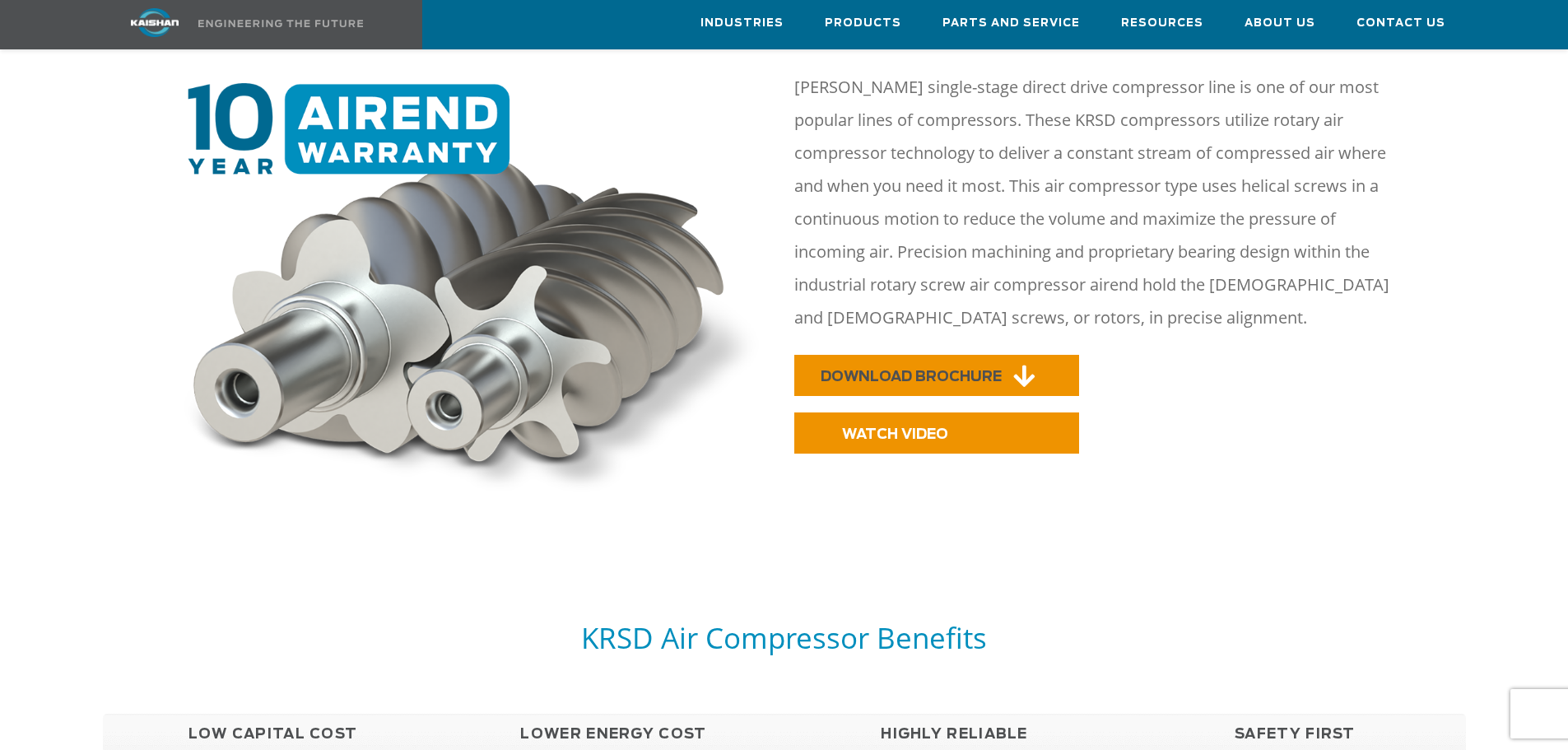
click at [945, 360] on link "DOWNLOAD BROCHURE" at bounding box center [937, 375] width 285 height 41
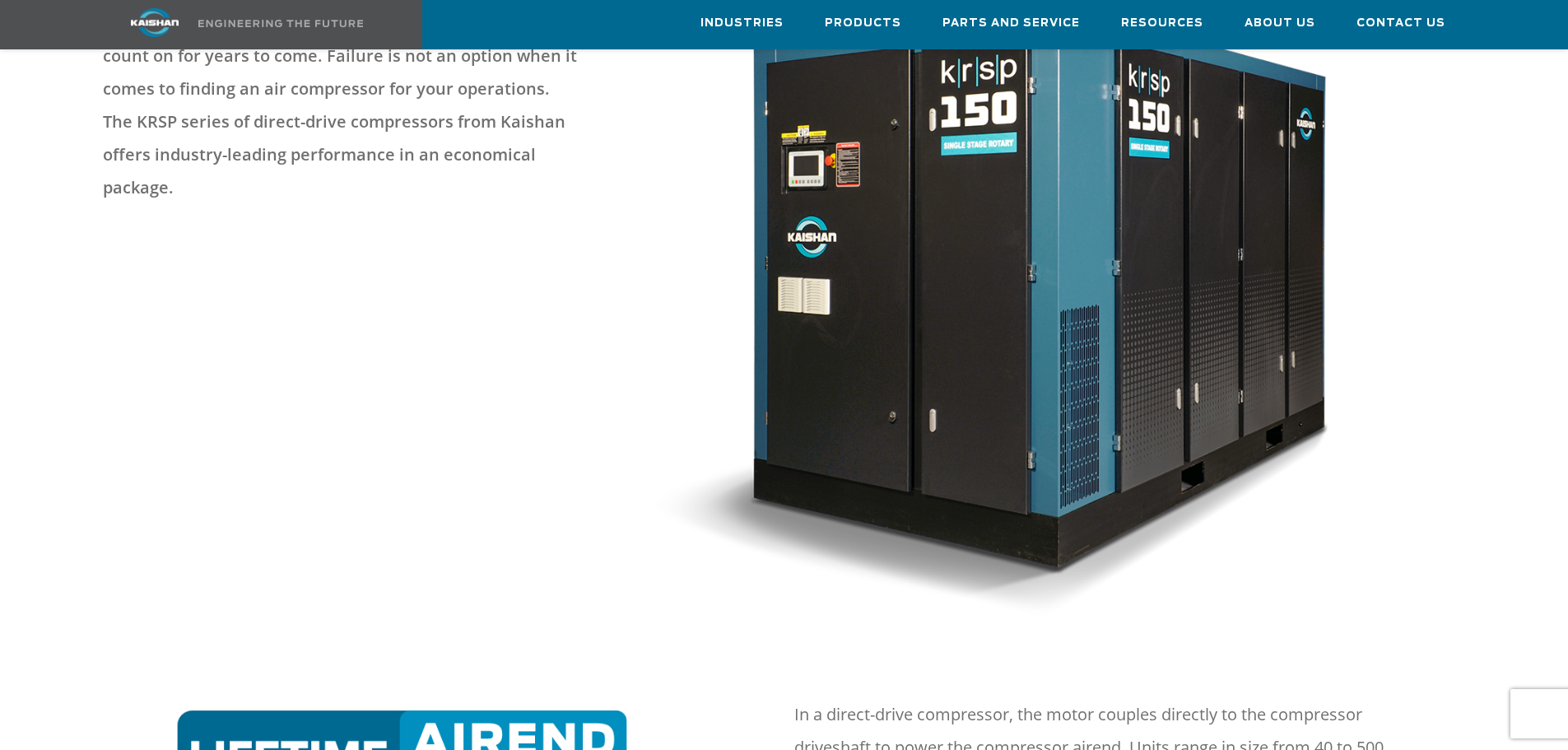
scroll to position [658, 0]
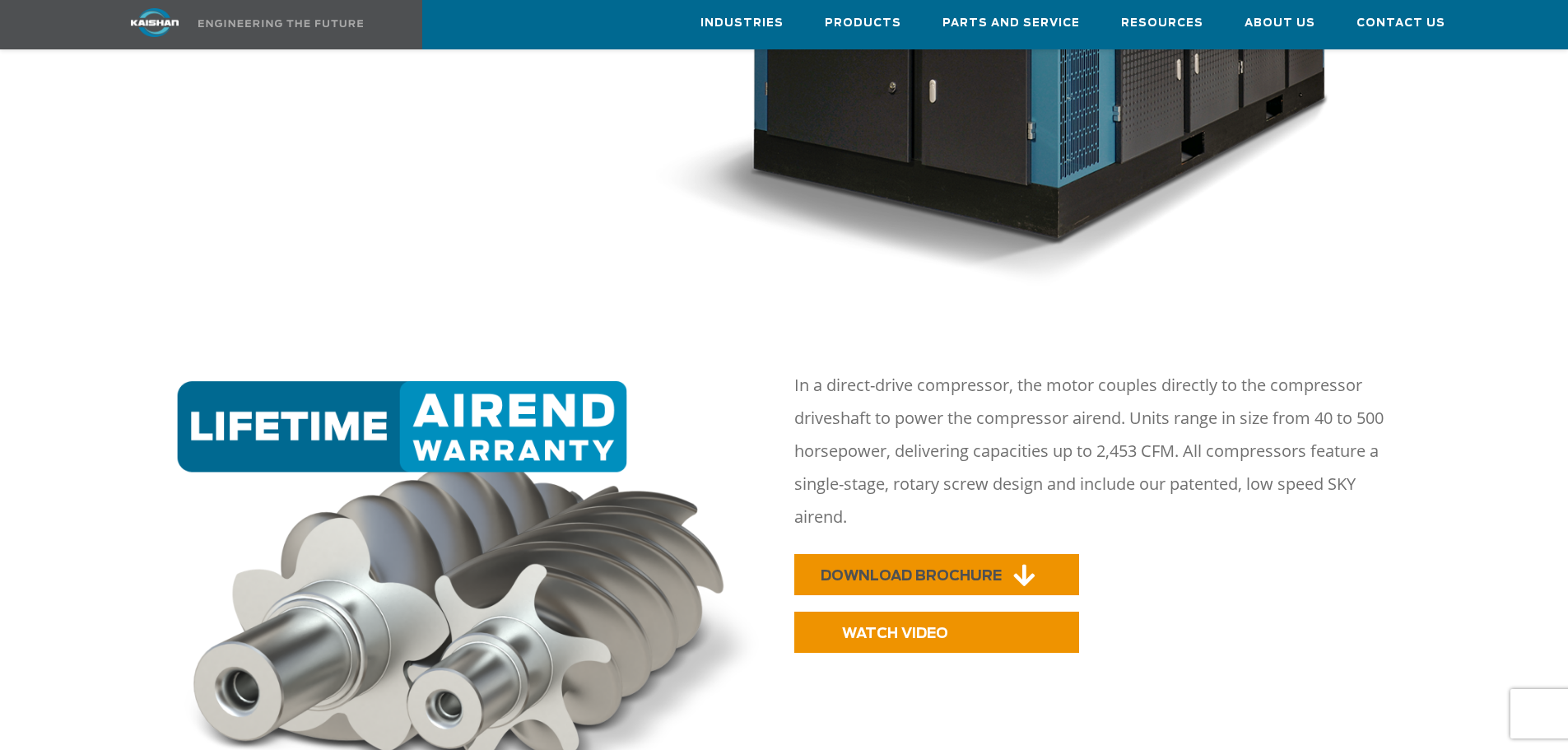
click at [910, 568] on span "DOWNLOAD BROCHURE" at bounding box center [910, 575] width 181 height 14
